Goal: Task Accomplishment & Management: Use online tool/utility

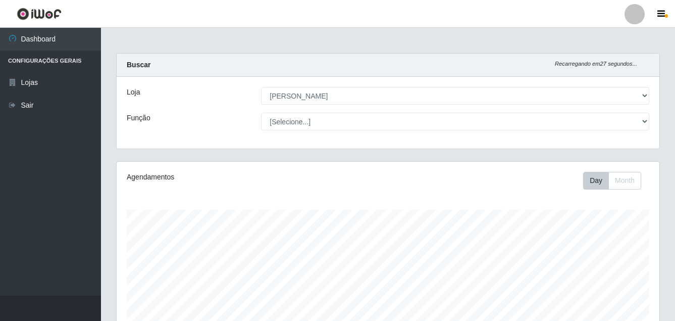
select select "402"
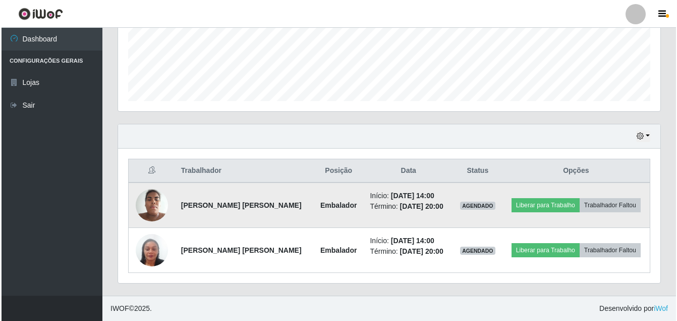
scroll to position [209, 543]
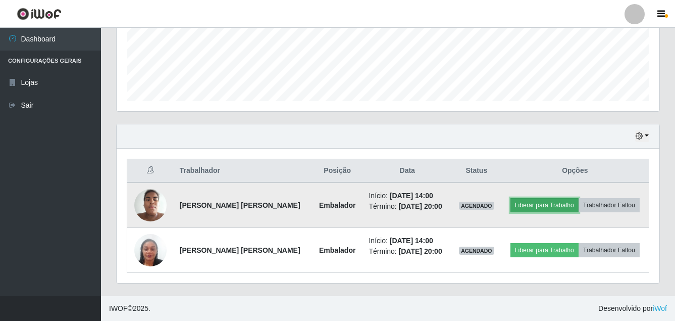
click at [550, 204] on button "Liberar para Trabalho" at bounding box center [544, 205] width 68 height 14
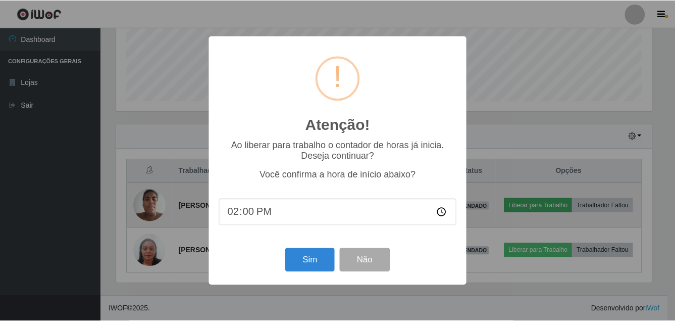
scroll to position [209, 538]
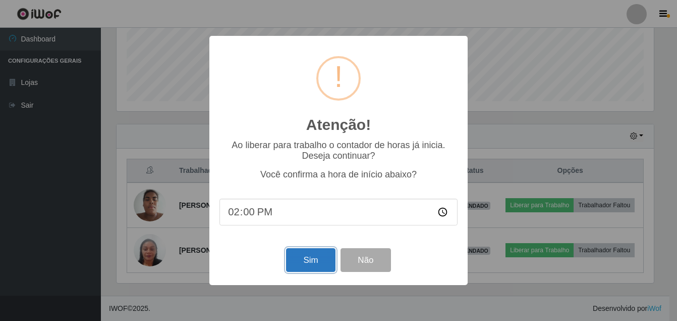
click at [296, 256] on button "Sim" at bounding box center [310, 260] width 49 height 24
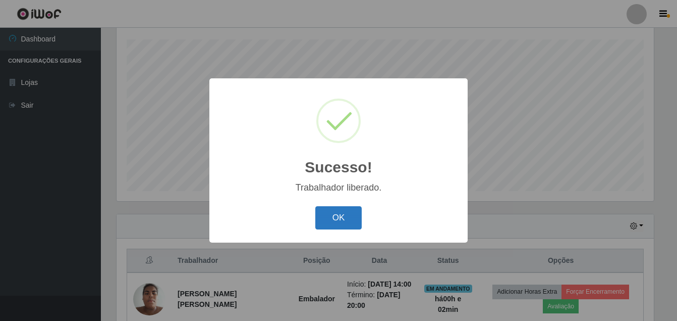
click at [332, 213] on button "OK" at bounding box center [338, 218] width 47 height 24
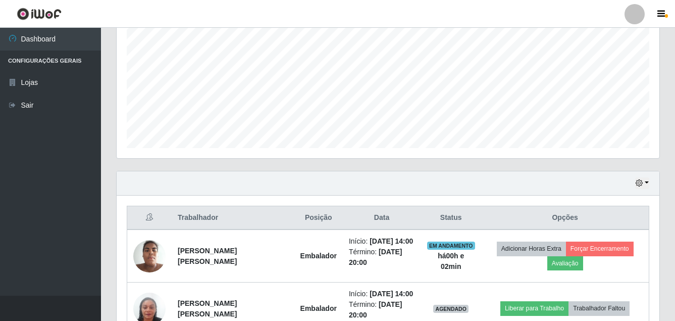
scroll to position [271, 0]
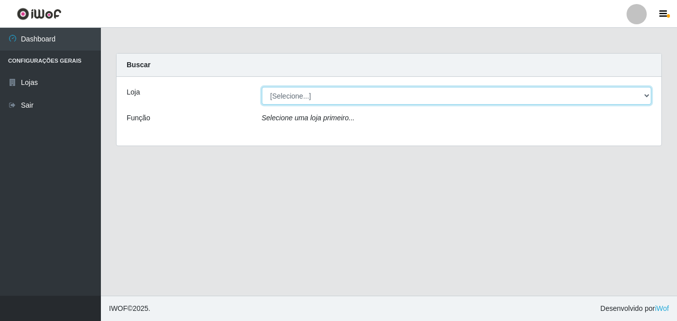
click at [325, 95] on select "[Selecione...] Ajubá Mercado" at bounding box center [457, 96] width 390 height 18
select select "402"
click at [262, 87] on select "[Selecione...] Ajubá Mercado" at bounding box center [457, 96] width 390 height 18
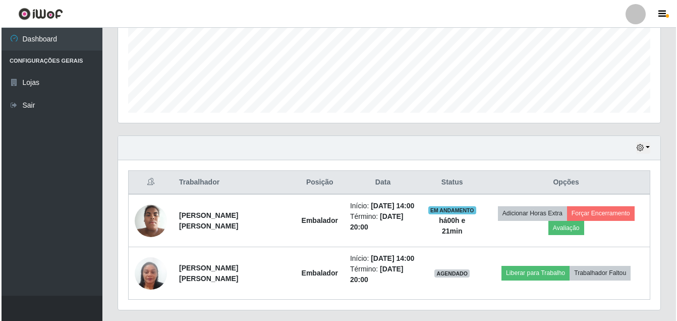
scroll to position [252, 0]
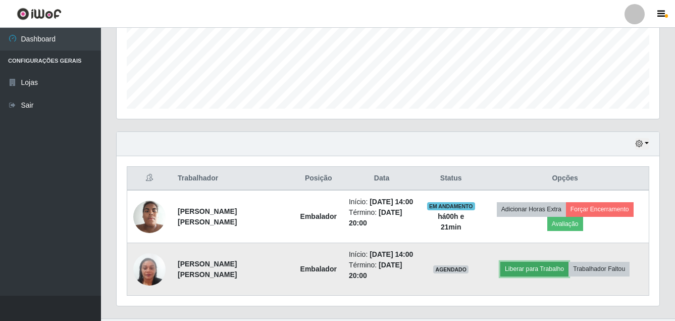
click at [551, 267] on button "Liberar para Trabalho" at bounding box center [534, 268] width 68 height 14
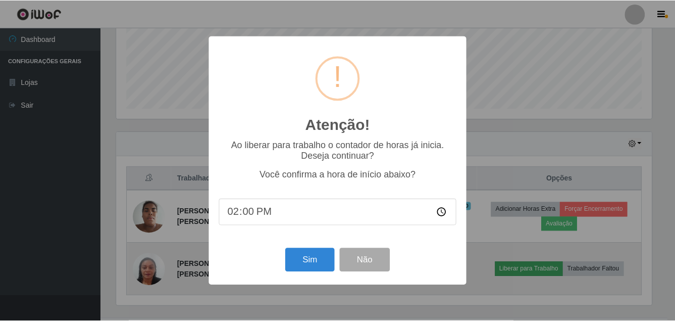
scroll to position [209, 538]
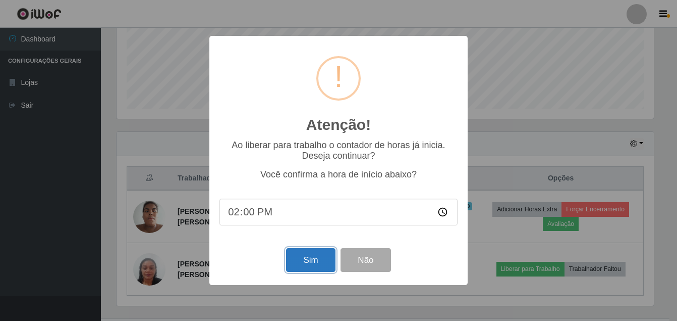
click at [299, 263] on button "Sim" at bounding box center [310, 260] width 49 height 24
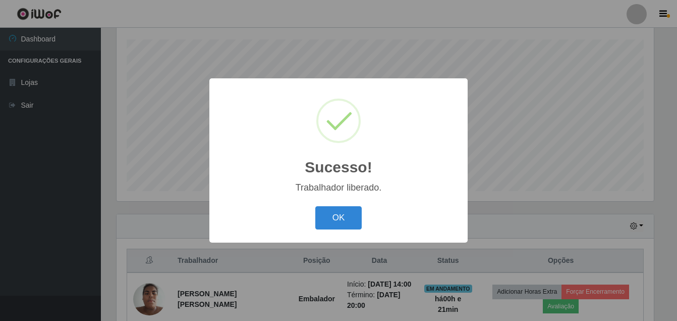
click at [333, 204] on div "OK Cancel" at bounding box center [339, 217] width 238 height 29
click at [334, 212] on button "OK" at bounding box center [338, 218] width 47 height 24
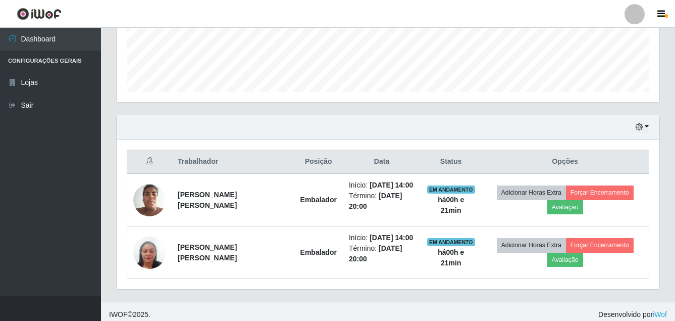
scroll to position [275, 0]
